Goal: Task Accomplishment & Management: Complete application form

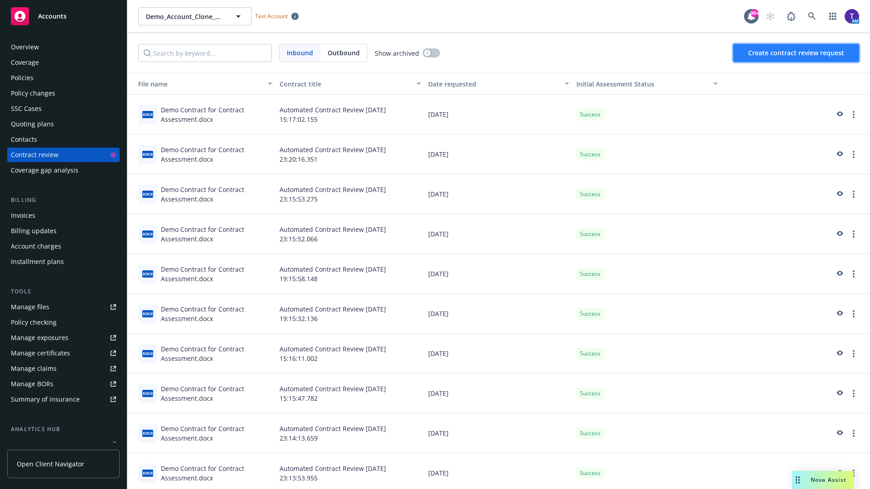
click at [797, 53] on span "Create contract review request" at bounding box center [796, 52] width 96 height 9
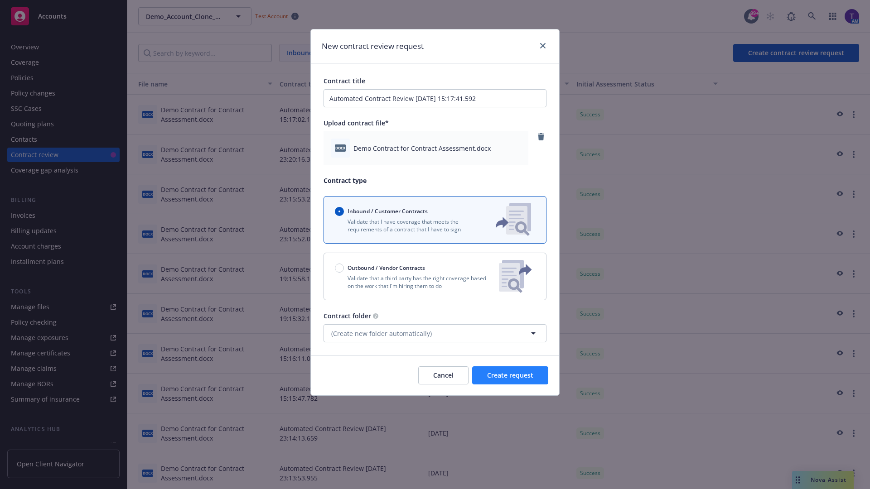
type input "Automated Contract Review [DATE] 15:17:41.592"
click at [510, 376] on span "Create request" at bounding box center [510, 375] width 46 height 9
